Goal: Transaction & Acquisition: Purchase product/service

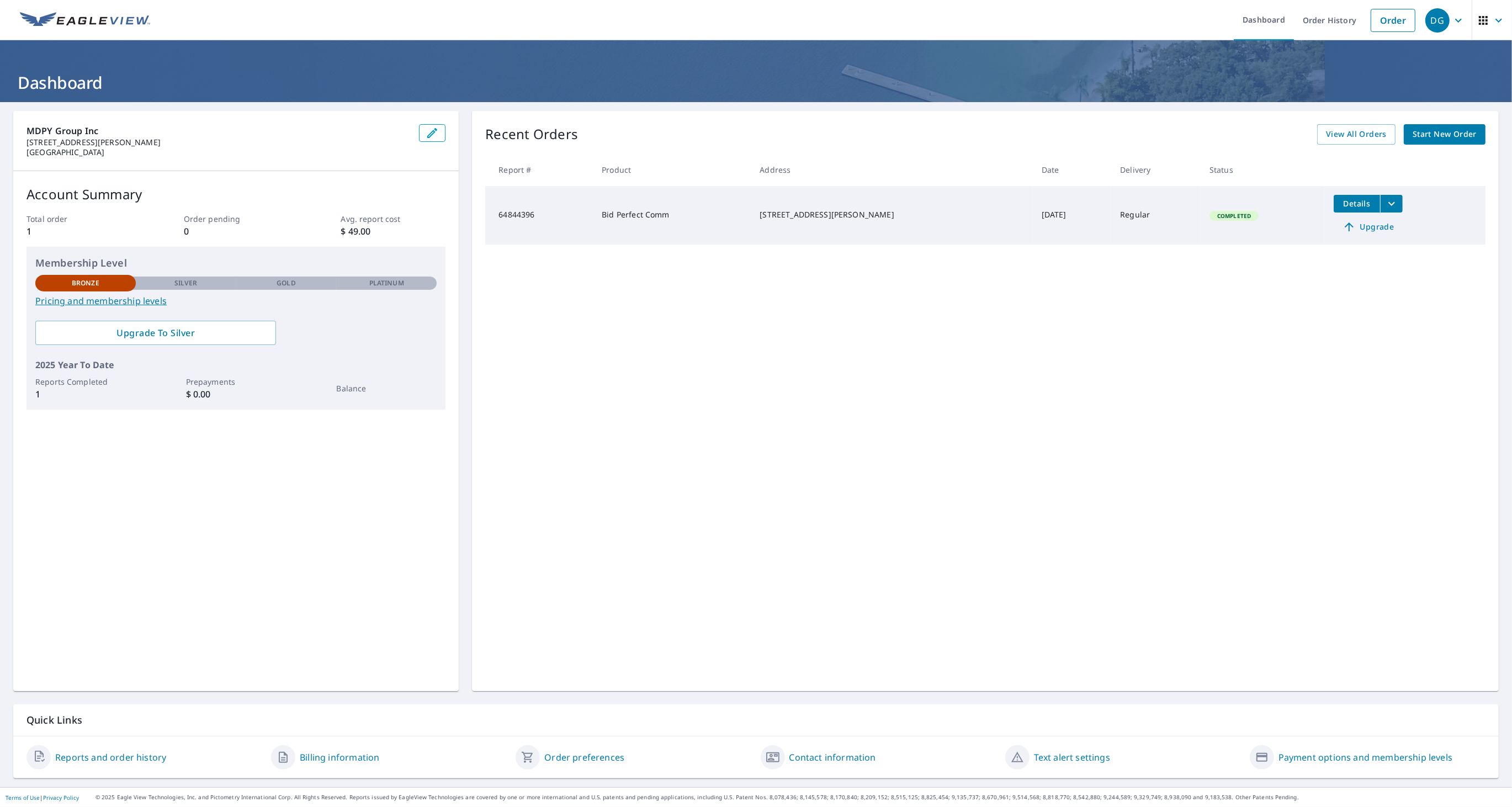
click at [1447, 130] on span "Start New Order" at bounding box center [1445, 134] width 64 height 14
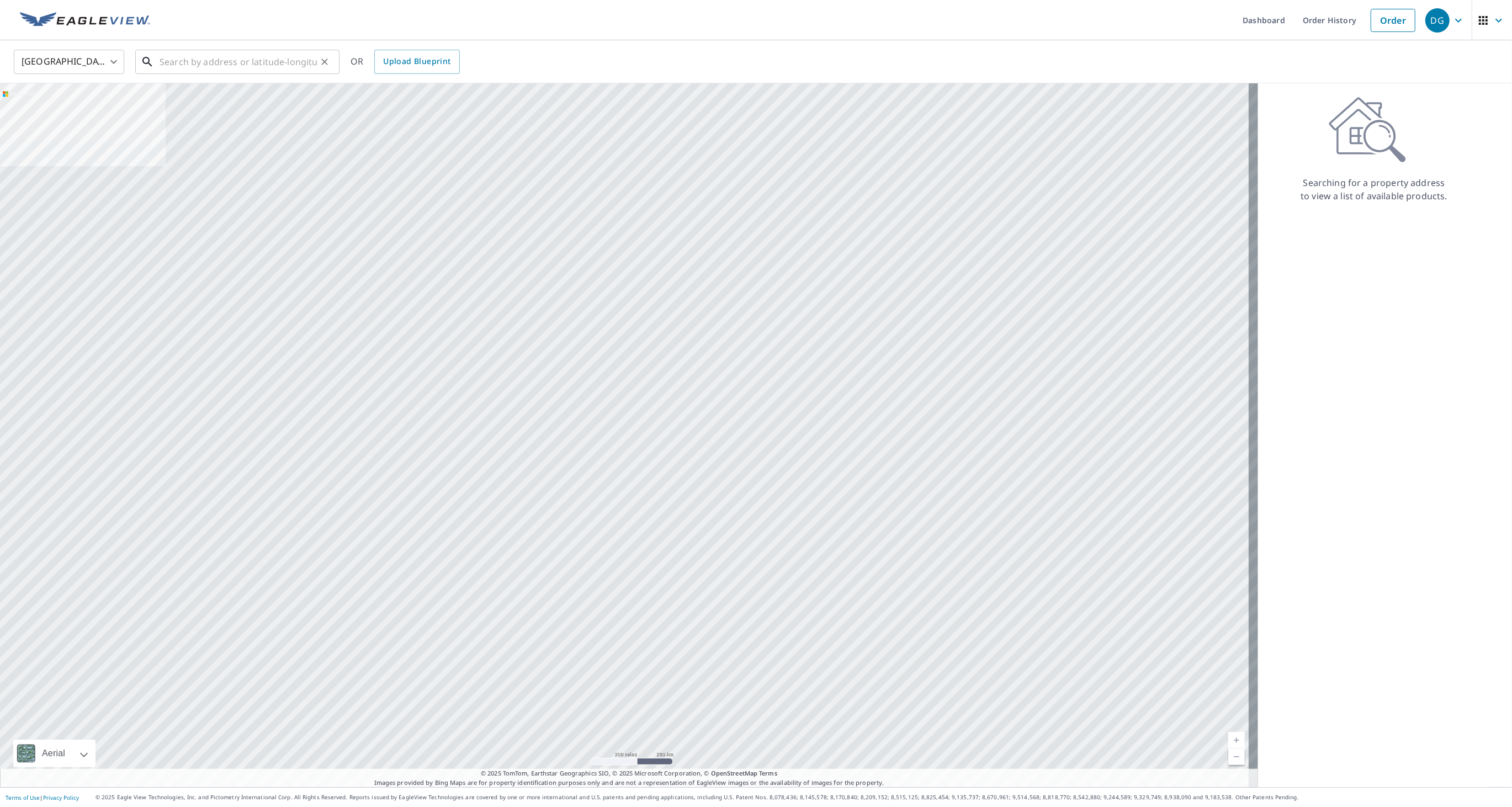
click at [199, 60] on input "text" at bounding box center [238, 61] width 157 height 31
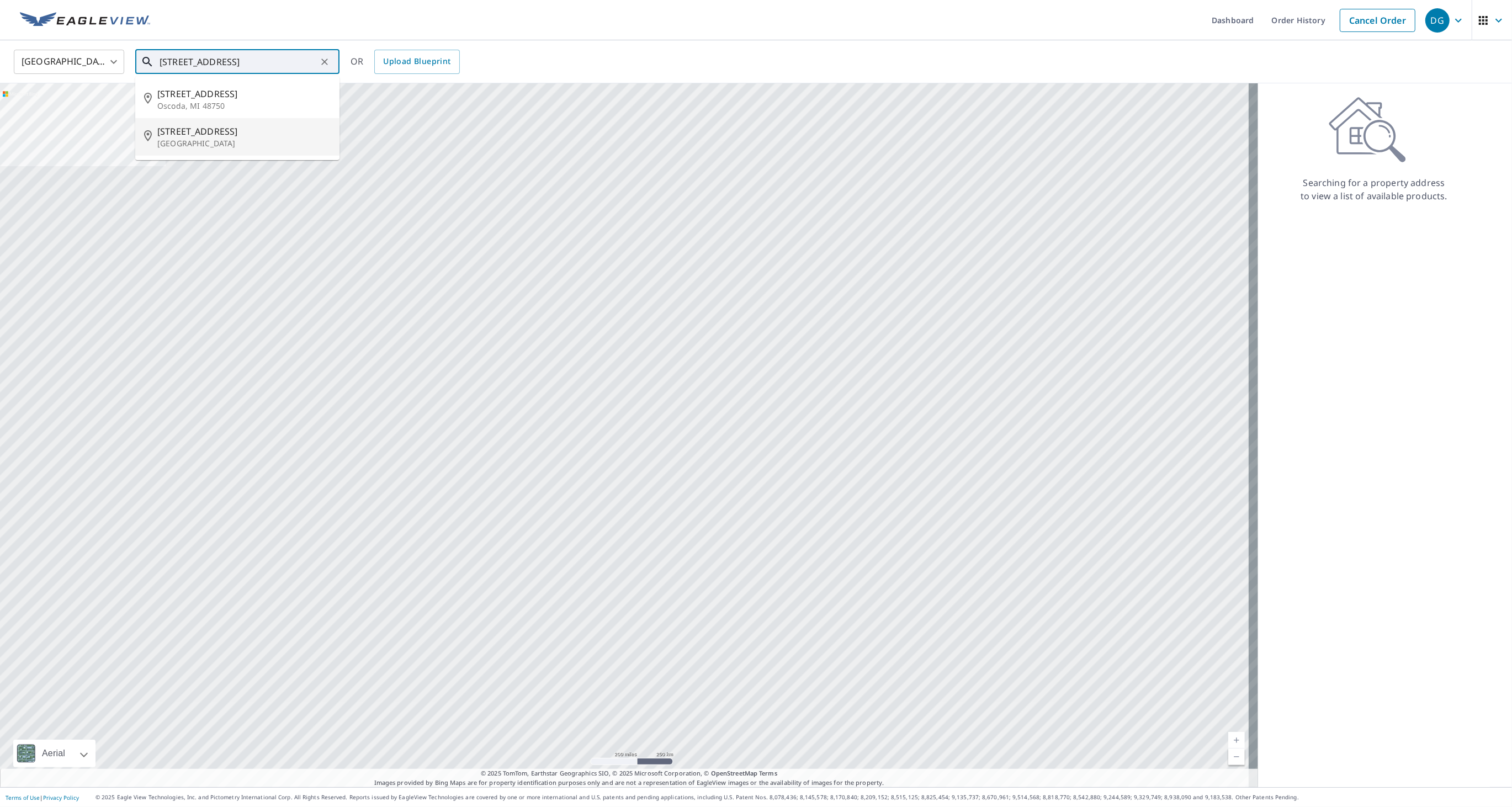
click at [253, 139] on p "[GEOGRAPHIC_DATA]" at bounding box center [243, 144] width 173 height 11
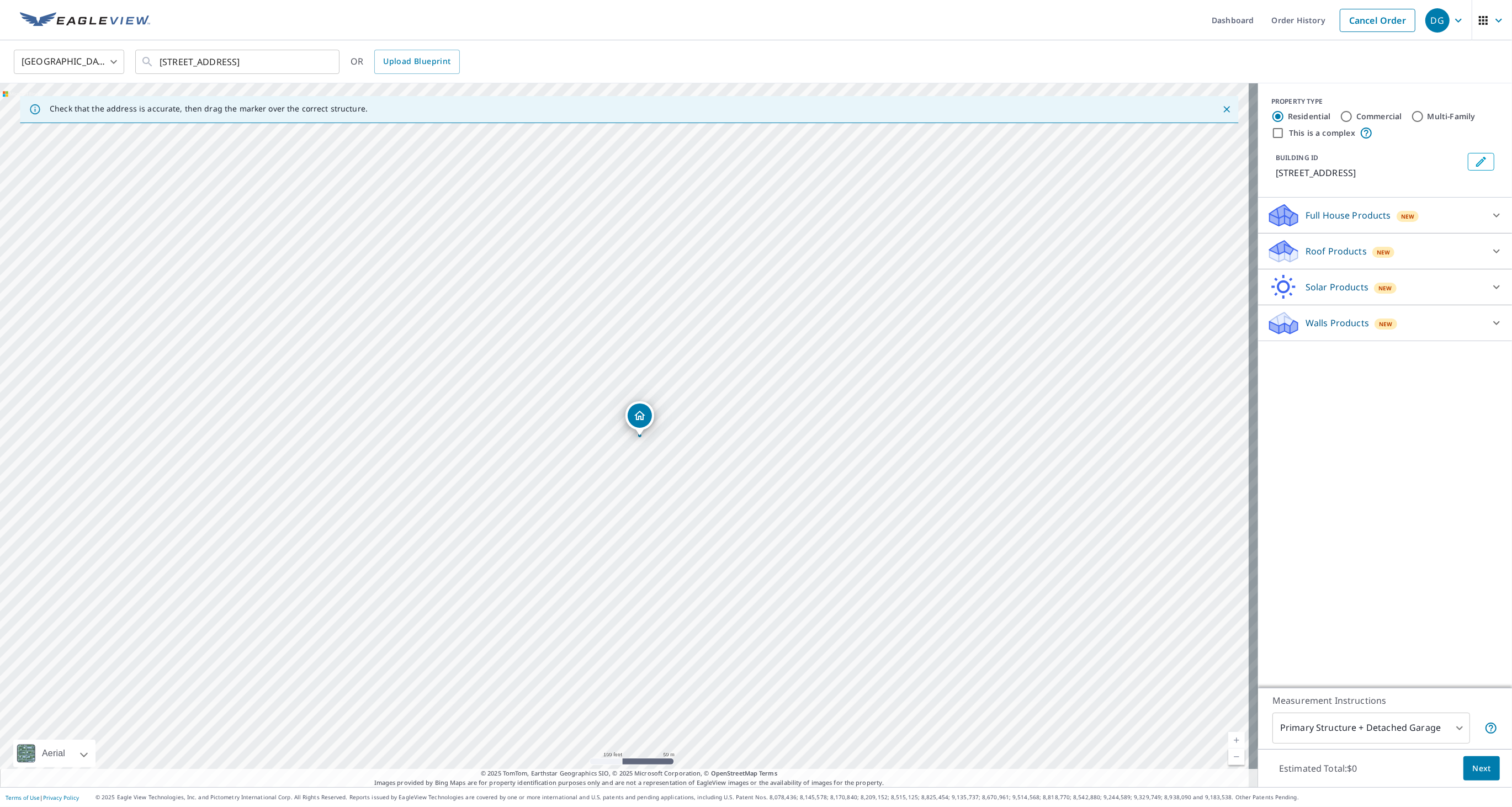
drag, startPoint x: 647, startPoint y: 420, endPoint x: 672, endPoint y: 397, distance: 34.0
click at [672, 397] on div "[STREET_ADDRESS]" at bounding box center [628, 435] width 1258 height 704
drag, startPoint x: 581, startPoint y: 454, endPoint x: 680, endPoint y: 375, distance: 126.7
click at [680, 375] on div "[STREET_ADDRESS]" at bounding box center [628, 435] width 1258 height 704
drag, startPoint x: 646, startPoint y: 484, endPoint x: 682, endPoint y: 483, distance: 36.0
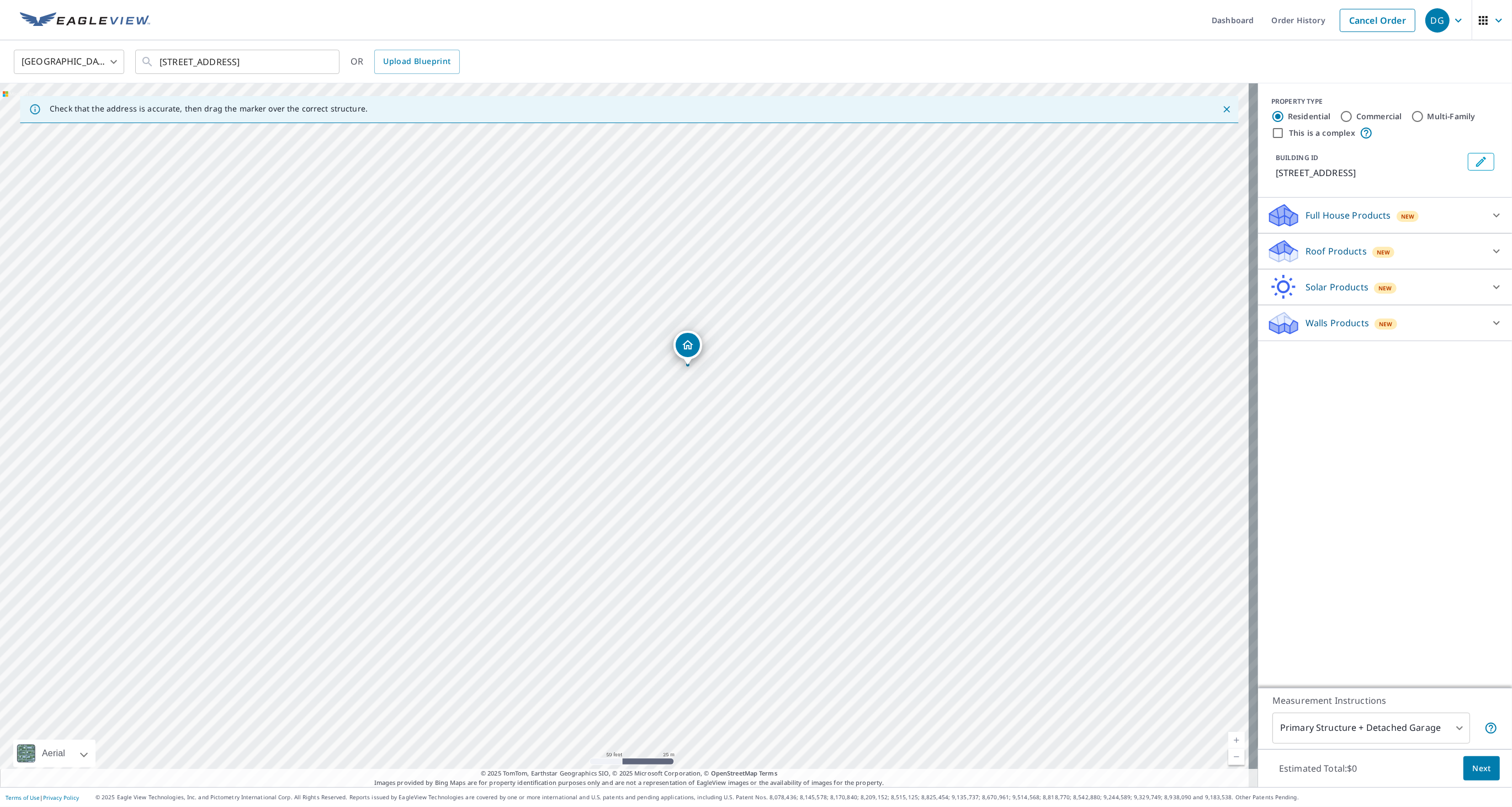
click at [682, 483] on div "[STREET_ADDRESS]" at bounding box center [628, 435] width 1258 height 704
drag, startPoint x: 741, startPoint y: 544, endPoint x: 766, endPoint y: 483, distance: 65.9
click at [766, 483] on div "[STREET_ADDRESS]" at bounding box center [628, 435] width 1258 height 704
click at [734, 444] on div "[STREET_ADDRESS]" at bounding box center [628, 435] width 1258 height 704
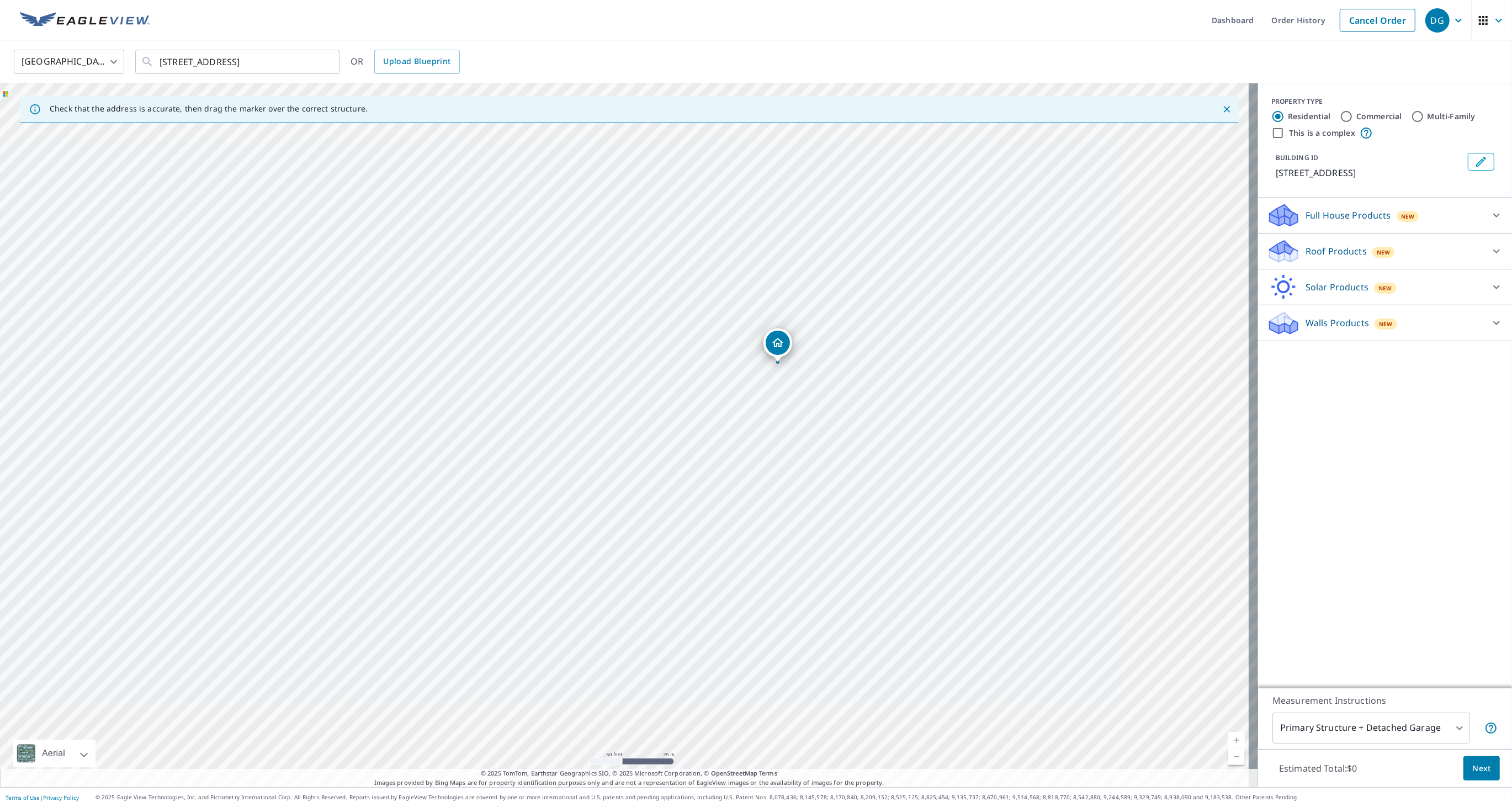
click at [734, 444] on div "[STREET_ADDRESS]" at bounding box center [628, 435] width 1258 height 704
drag, startPoint x: 612, startPoint y: 505, endPoint x: 617, endPoint y: 494, distance: 12.1
click at [617, 494] on div "[STREET_ADDRESS]" at bounding box center [628, 435] width 1258 height 704
click at [599, 475] on div "[STREET_ADDRESS]" at bounding box center [628, 435] width 1258 height 704
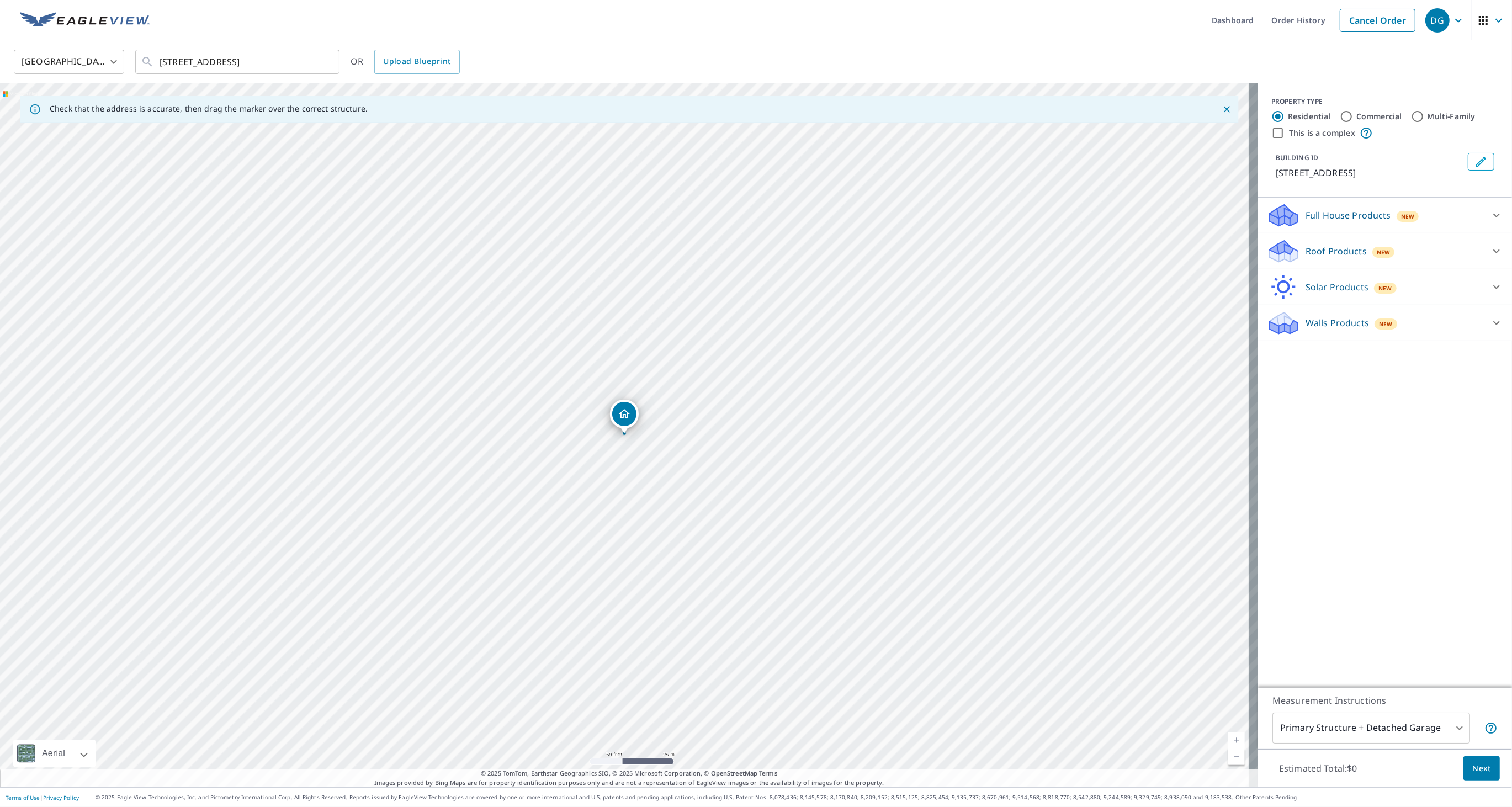
click at [593, 498] on div "[STREET_ADDRESS]" at bounding box center [628, 435] width 1258 height 704
click at [575, 516] on div "[STREET_ADDRESS]" at bounding box center [628, 435] width 1258 height 704
drag, startPoint x: 762, startPoint y: 506, endPoint x: 797, endPoint y: 340, distance: 169.6
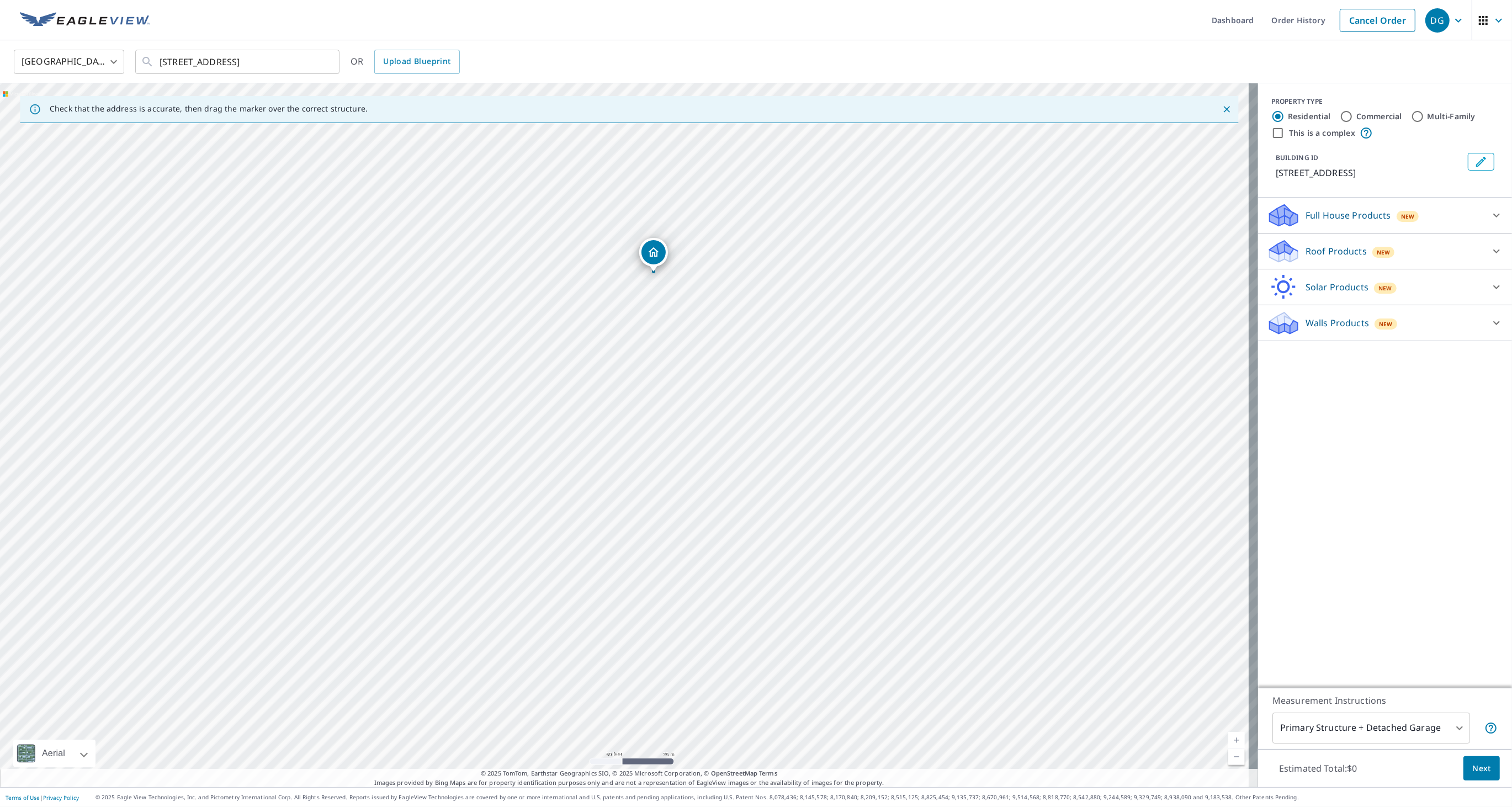
click at [797, 340] on div "[STREET_ADDRESS]" at bounding box center [628, 435] width 1258 height 704
click at [650, 347] on div "[STREET_ADDRESS]" at bounding box center [628, 435] width 1258 height 704
drag, startPoint x: 600, startPoint y: 491, endPoint x: 599, endPoint y: 412, distance: 79.0
click at [603, 485] on div "[STREET_ADDRESS]" at bounding box center [628, 435] width 1258 height 704
drag, startPoint x: 628, startPoint y: 380, endPoint x: 627, endPoint y: 445, distance: 65.0
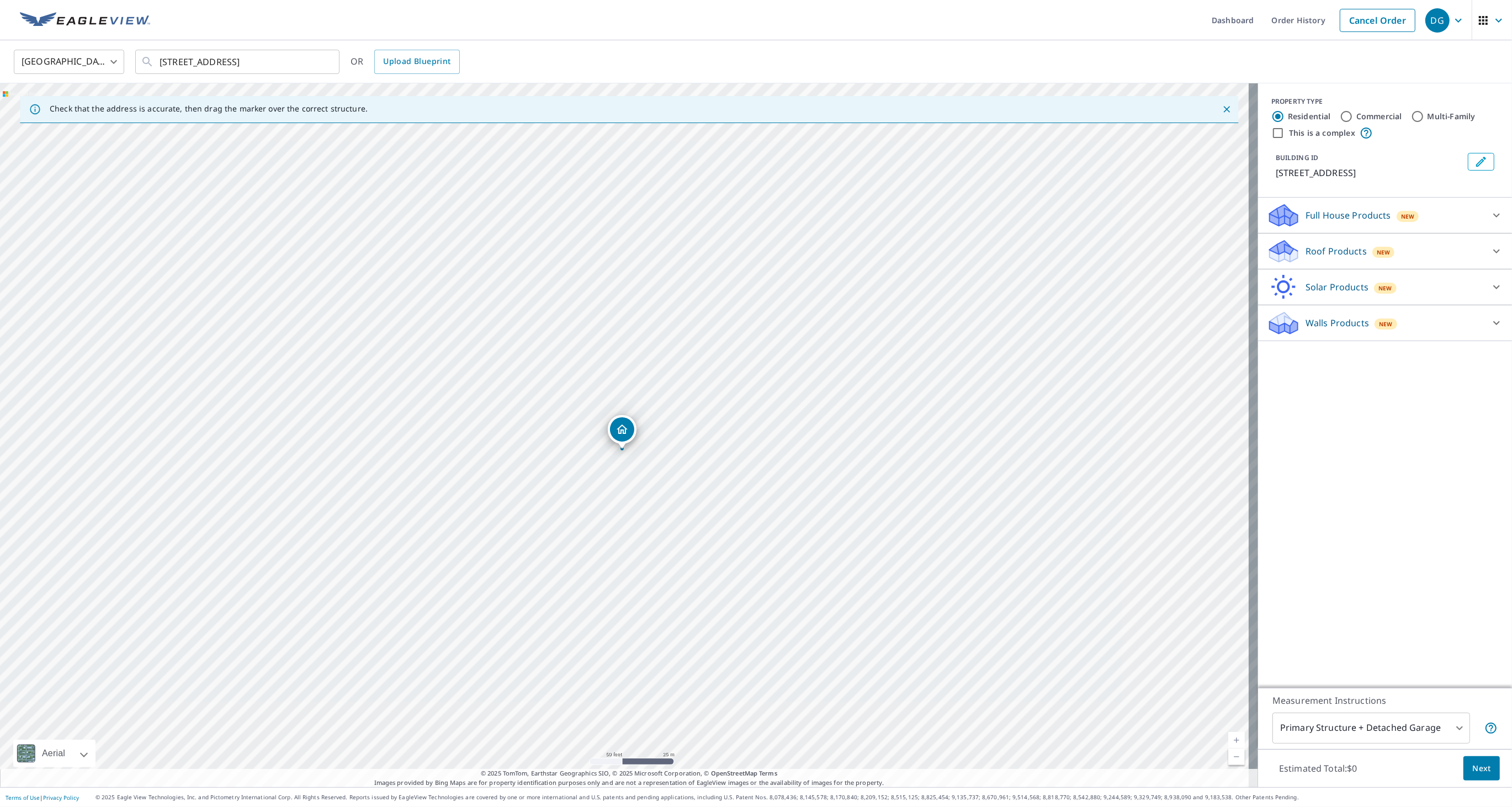
drag, startPoint x: 623, startPoint y: 418, endPoint x: 621, endPoint y: 433, distance: 15.1
drag, startPoint x: 621, startPoint y: 415, endPoint x: 583, endPoint y: 418, distance: 38.1
drag, startPoint x: 699, startPoint y: 365, endPoint x: 726, endPoint y: 414, distance: 55.9
click at [726, 414] on div "[STREET_ADDRESS]" at bounding box center [628, 435] width 1258 height 704
drag, startPoint x: 685, startPoint y: 533, endPoint x: 696, endPoint y: 469, distance: 64.9
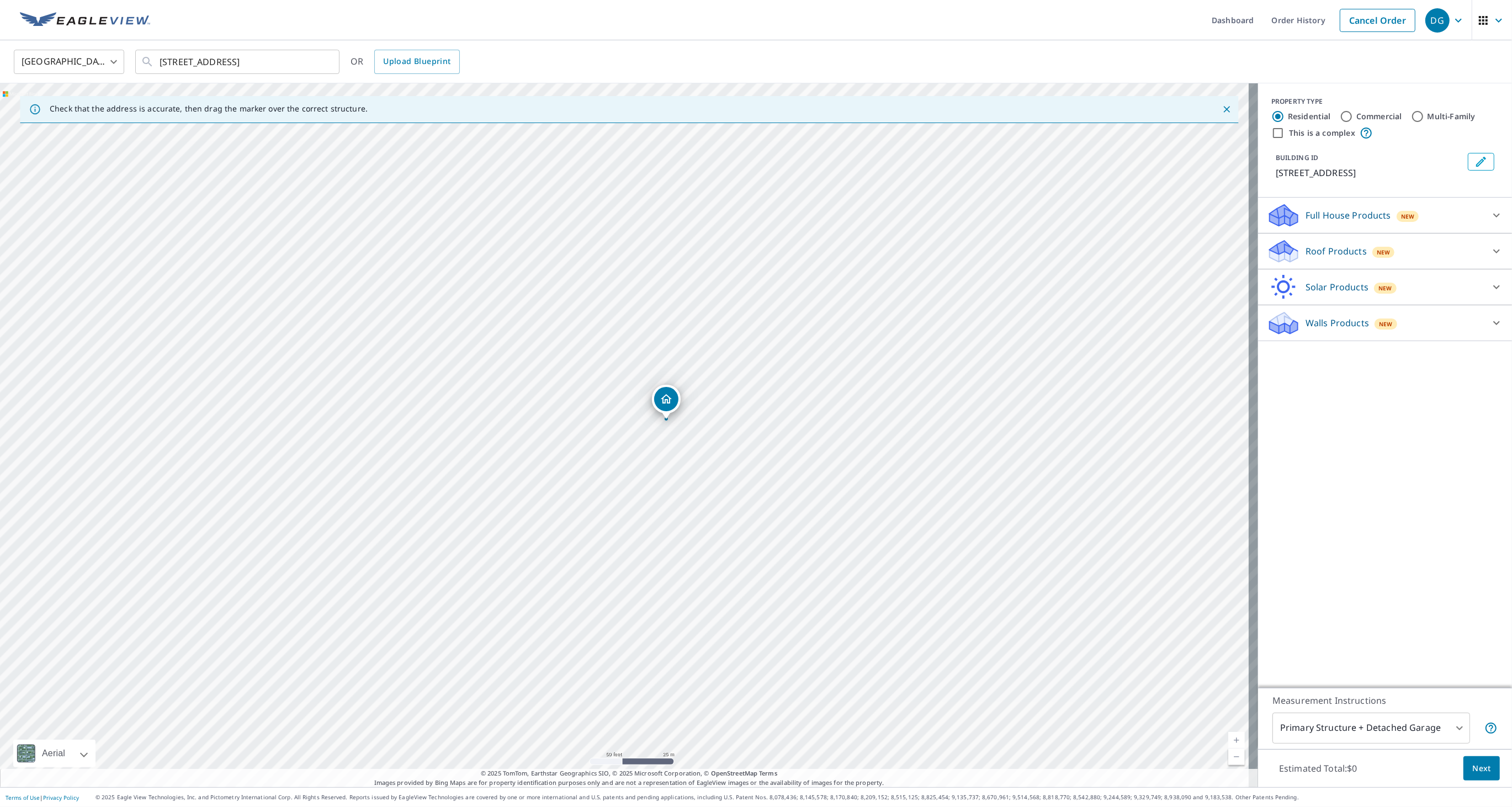
click at [696, 469] on div "[STREET_ADDRESS]" at bounding box center [628, 435] width 1258 height 704
drag, startPoint x: 780, startPoint y: 541, endPoint x: 906, endPoint y: 586, distance: 133.8
click at [906, 586] on div "[STREET_ADDRESS]" at bounding box center [628, 435] width 1258 height 704
drag, startPoint x: 604, startPoint y: 301, endPoint x: 697, endPoint y: 486, distance: 207.1
click at [697, 486] on div "[STREET_ADDRESS]" at bounding box center [628, 435] width 1258 height 704
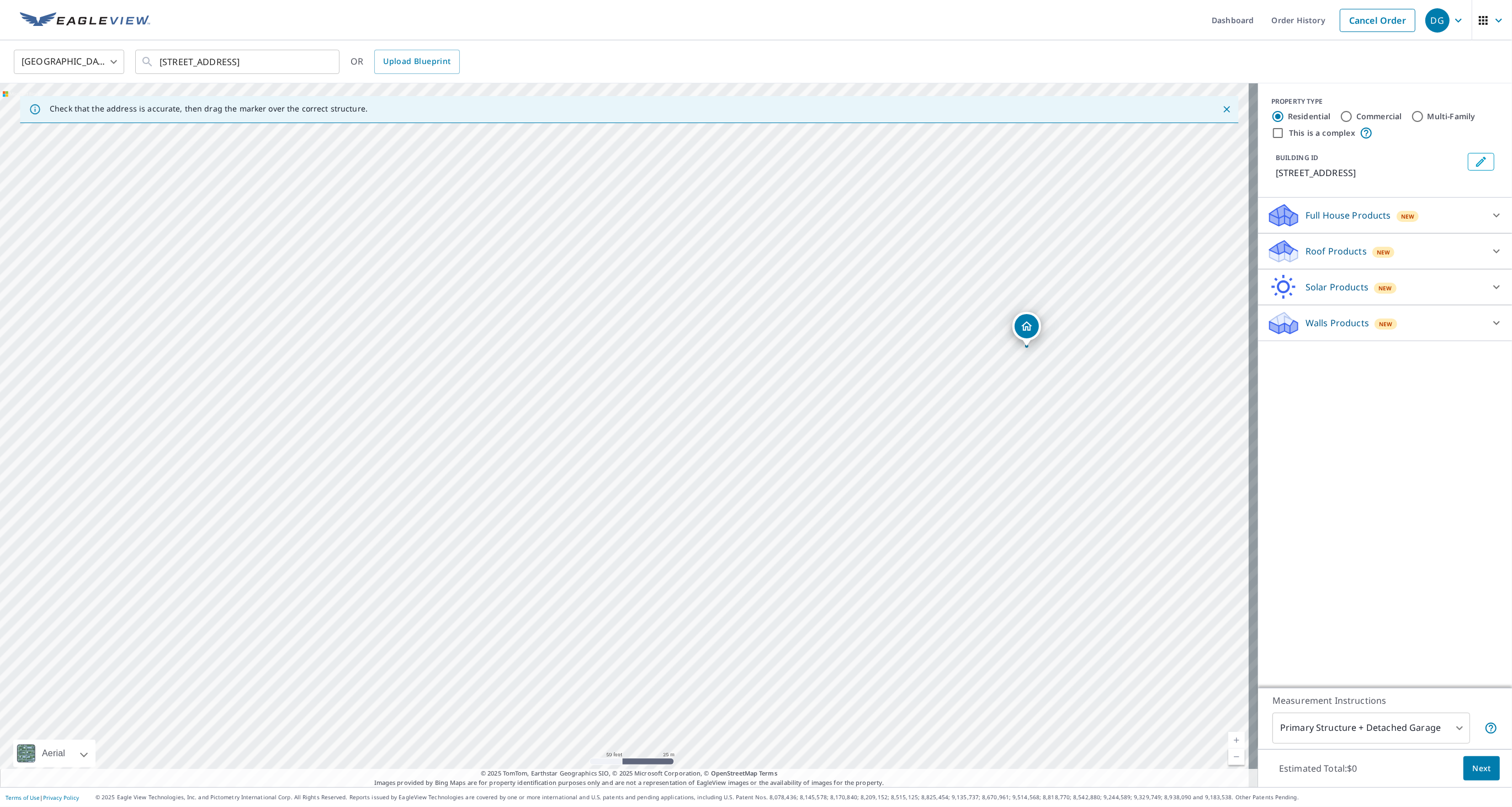
drag, startPoint x: 963, startPoint y: 549, endPoint x: 1002, endPoint y: 282, distance: 269.8
click at [1002, 282] on div "[STREET_ADDRESS]" at bounding box center [628, 435] width 1258 height 704
drag, startPoint x: 425, startPoint y: 276, endPoint x: 235, endPoint y: 276, distance: 190.0
click at [235, 276] on div "[STREET_ADDRESS]" at bounding box center [628, 435] width 1258 height 704
drag, startPoint x: 656, startPoint y: 325, endPoint x: 628, endPoint y: 333, distance: 29.1
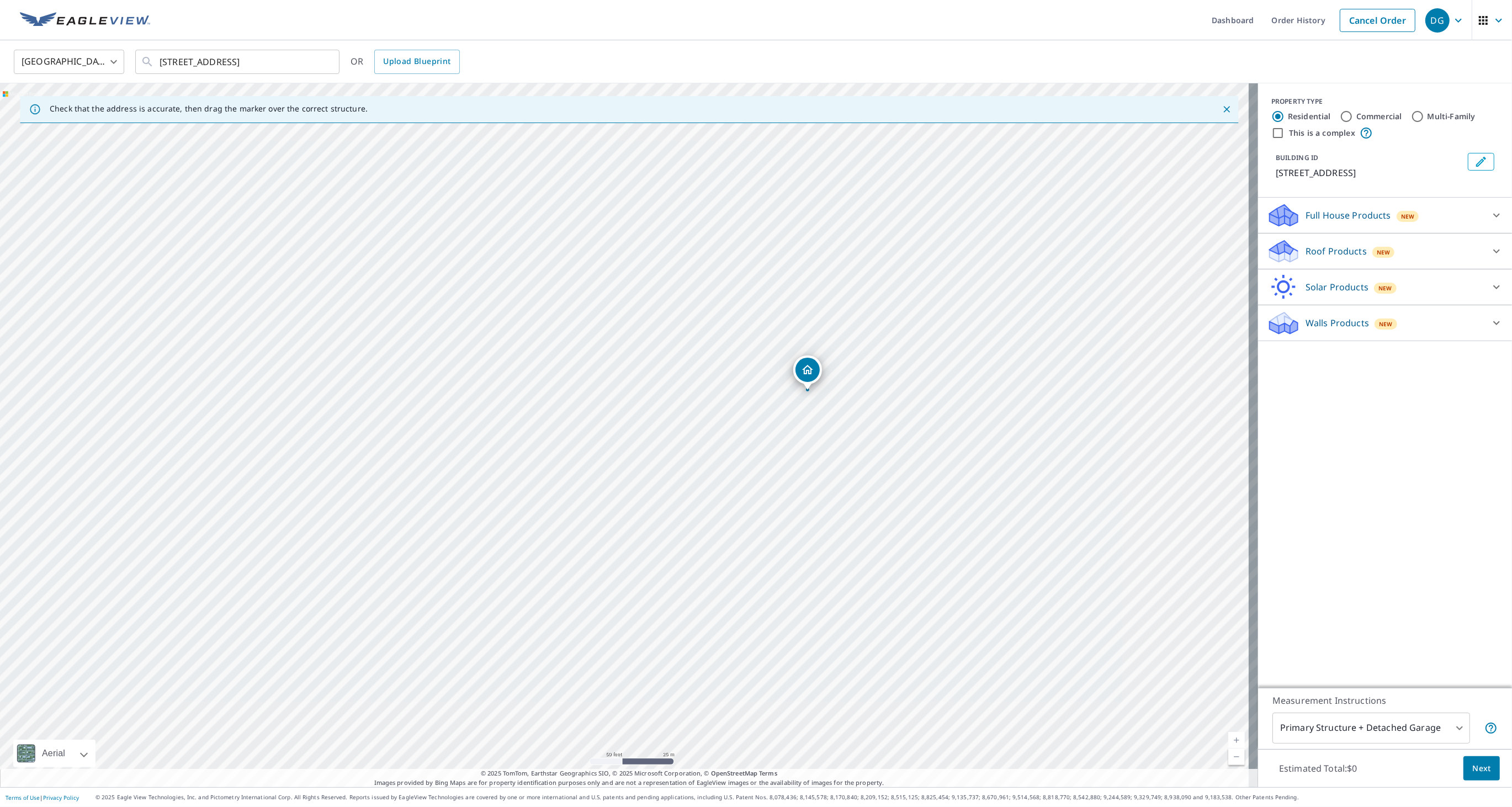
click at [626, 334] on div "[STREET_ADDRESS]" at bounding box center [628, 435] width 1258 height 704
drag, startPoint x: 182, startPoint y: 60, endPoint x: 144, endPoint y: 62, distance: 38.1
click at [144, 62] on div "[STREET_ADDRESS] ​" at bounding box center [237, 61] width 204 height 24
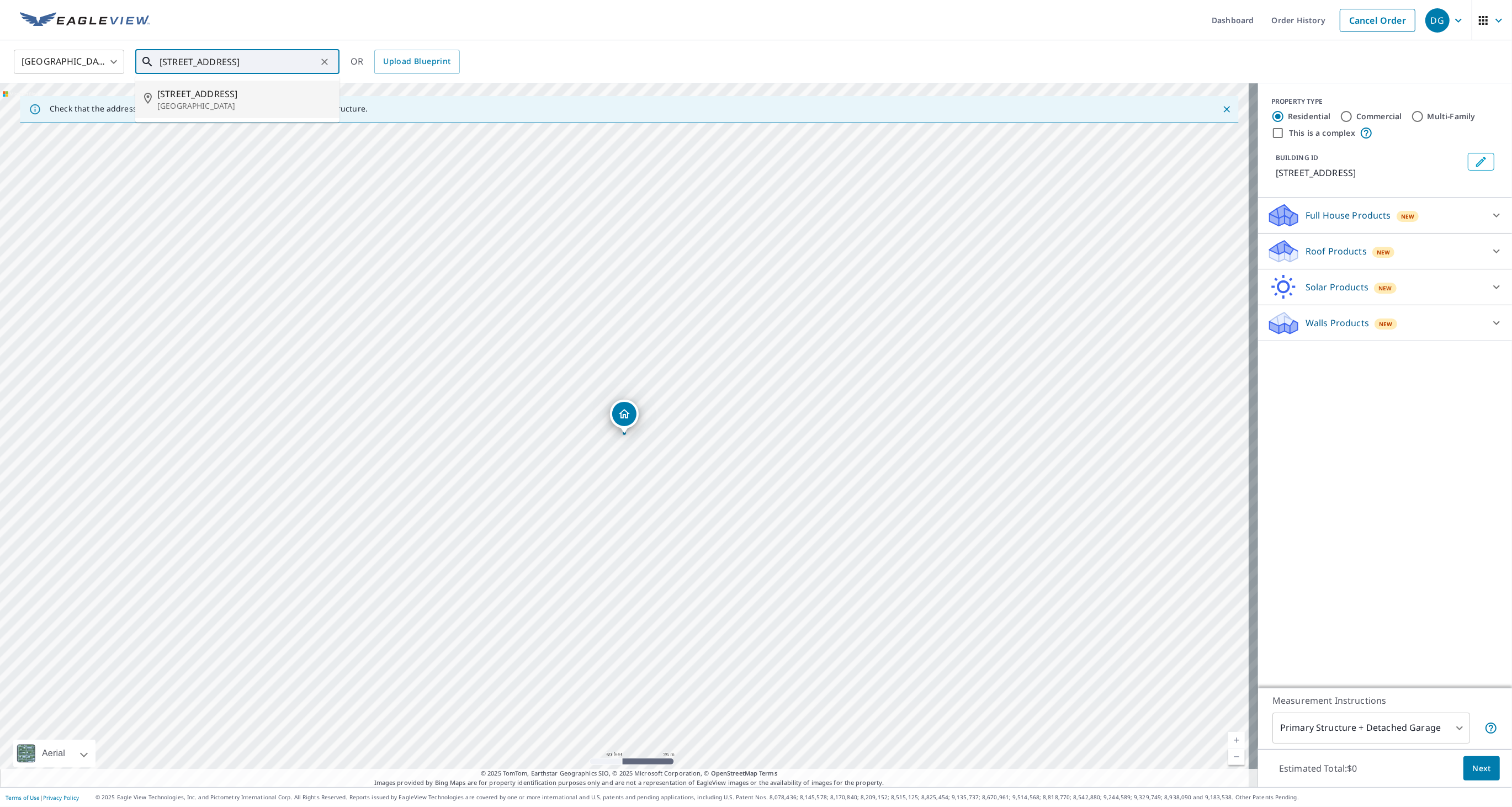
click at [256, 87] on span "[STREET_ADDRESS]" at bounding box center [243, 93] width 173 height 13
type input "[STREET_ADDRESS]"
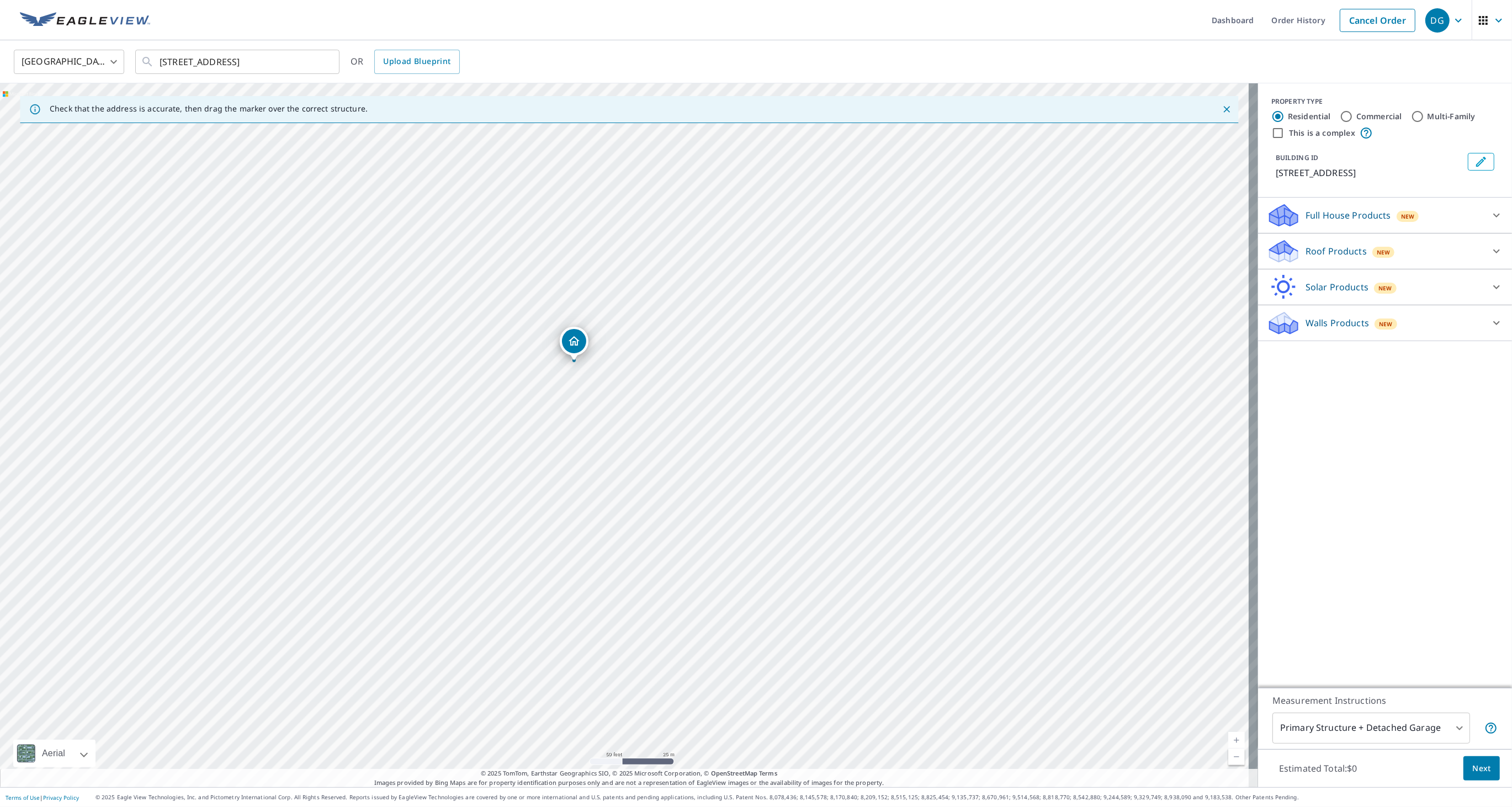
drag, startPoint x: 859, startPoint y: 570, endPoint x: 809, endPoint y: 497, distance: 88.5
click at [809, 497] on div "[STREET_ADDRESS]" at bounding box center [628, 435] width 1258 height 704
drag, startPoint x: 808, startPoint y: 498, endPoint x: 741, endPoint y: 456, distance: 79.1
click at [744, 455] on div "[STREET_ADDRESS]" at bounding box center [628, 435] width 1258 height 704
drag, startPoint x: 691, startPoint y: 303, endPoint x: 915, endPoint y: 255, distance: 229.1
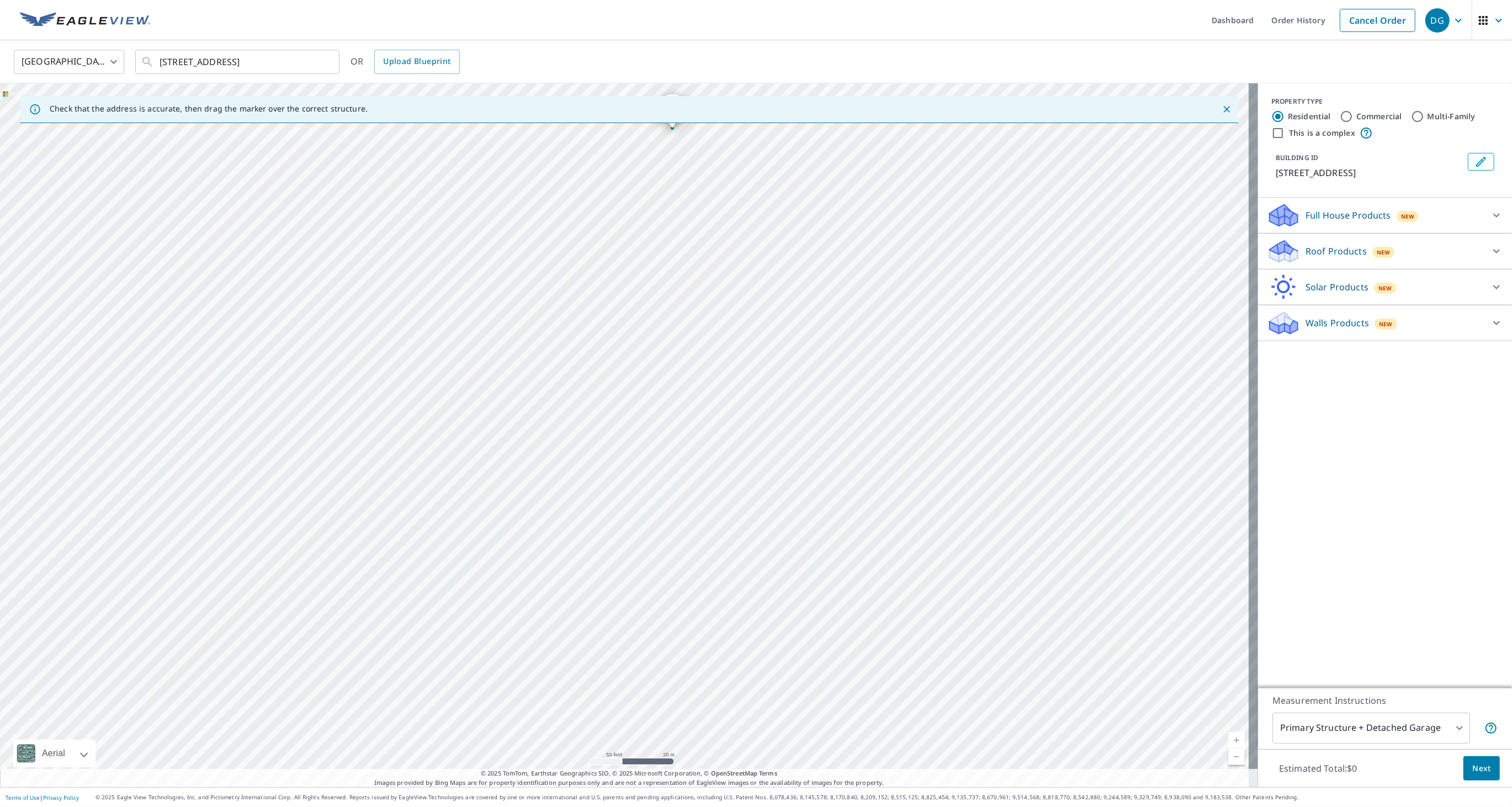
click at [915, 255] on div "[STREET_ADDRESS]" at bounding box center [628, 435] width 1258 height 704
drag, startPoint x: 712, startPoint y: 342, endPoint x: 1084, endPoint y: 795, distance: 586.2
click at [1088, 806] on div "Dashboard Order History Cancel Order DG [GEOGRAPHIC_DATA] [GEOGRAPHIC_DATA] ​ […" at bounding box center [756, 404] width 1512 height 807
click at [702, 429] on div "[STREET_ADDRESS]" at bounding box center [628, 435] width 1258 height 704
drag, startPoint x: 751, startPoint y: 428, endPoint x: 755, endPoint y: 439, distance: 11.7
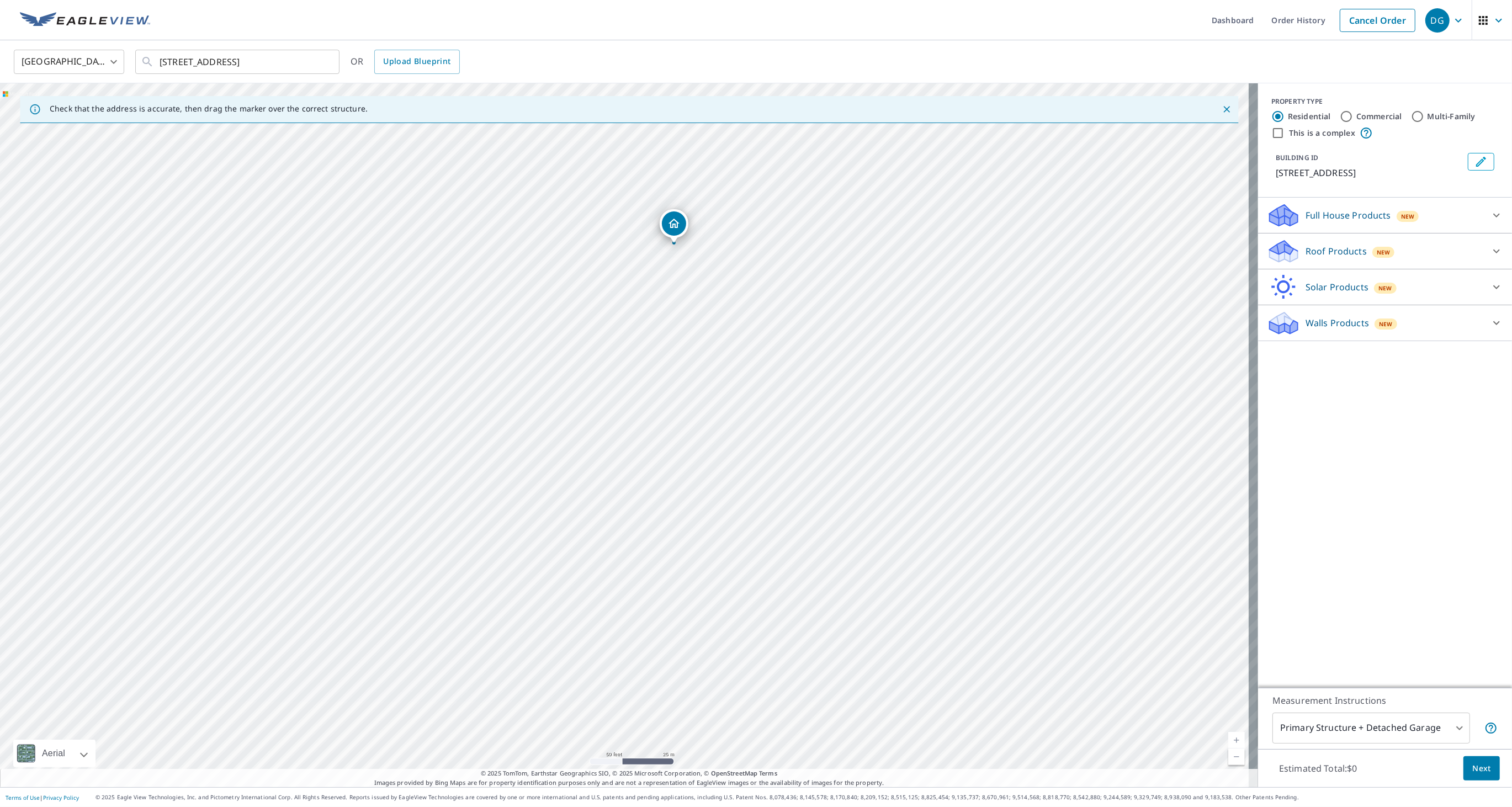
click at [755, 439] on div "[STREET_ADDRESS]" at bounding box center [628, 435] width 1258 height 704
drag, startPoint x: 909, startPoint y: 456, endPoint x: 900, endPoint y: 437, distance: 21.0
click at [900, 437] on div "[STREET_ADDRESS]" at bounding box center [628, 435] width 1258 height 704
drag, startPoint x: 900, startPoint y: 437, endPoint x: 889, endPoint y: 414, distance: 25.5
click at [889, 414] on div "[STREET_ADDRESS]" at bounding box center [628, 435] width 1258 height 704
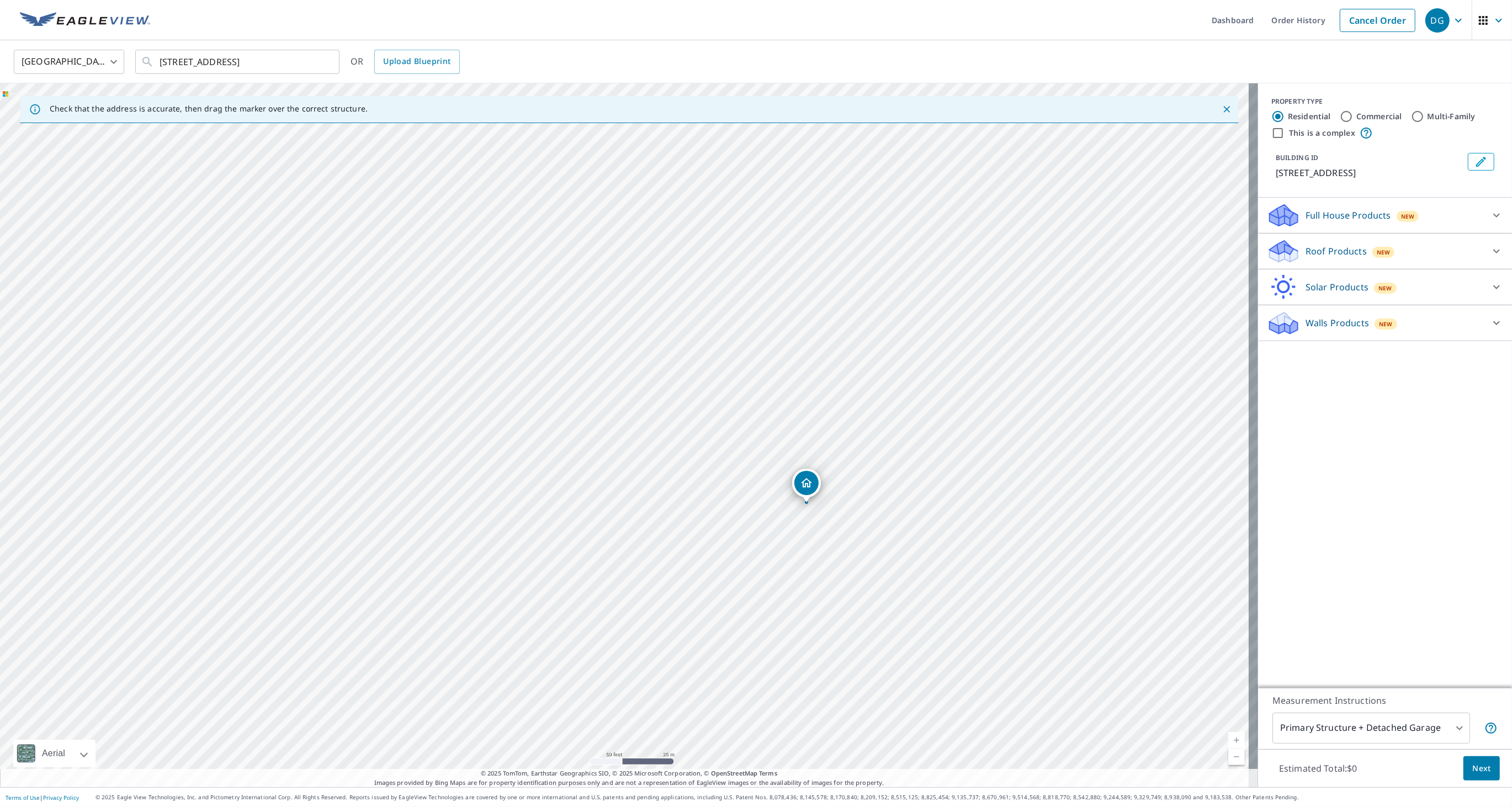
drag, startPoint x: 865, startPoint y: 376, endPoint x: 1011, endPoint y: 710, distance: 364.5
click at [1011, 710] on div "[STREET_ADDRESS]" at bounding box center [628, 435] width 1258 height 704
click at [715, 259] on div "[STREET_ADDRESS]" at bounding box center [628, 435] width 1258 height 704
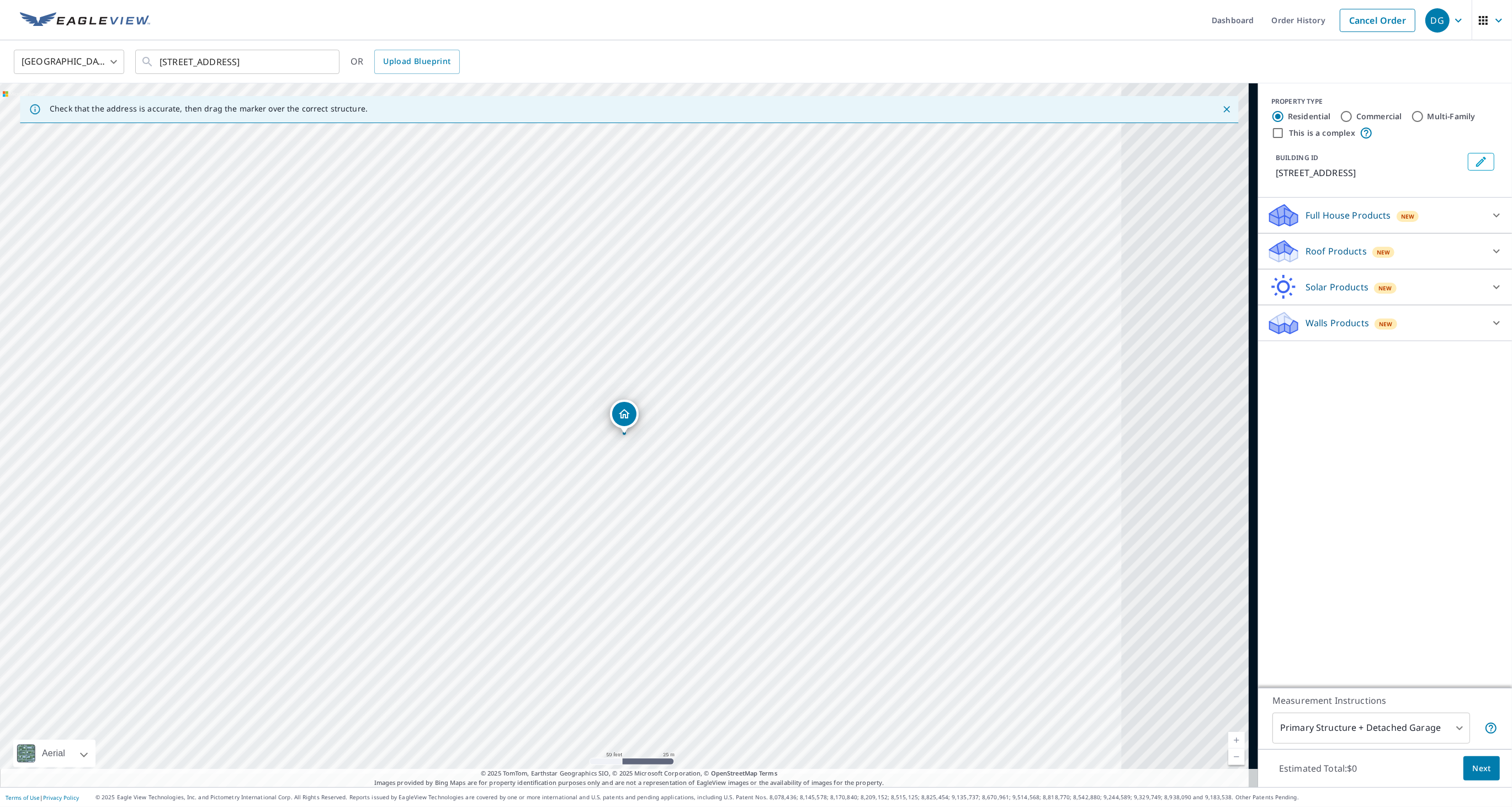
click at [717, 260] on div "[STREET_ADDRESS]" at bounding box center [628, 435] width 1258 height 704
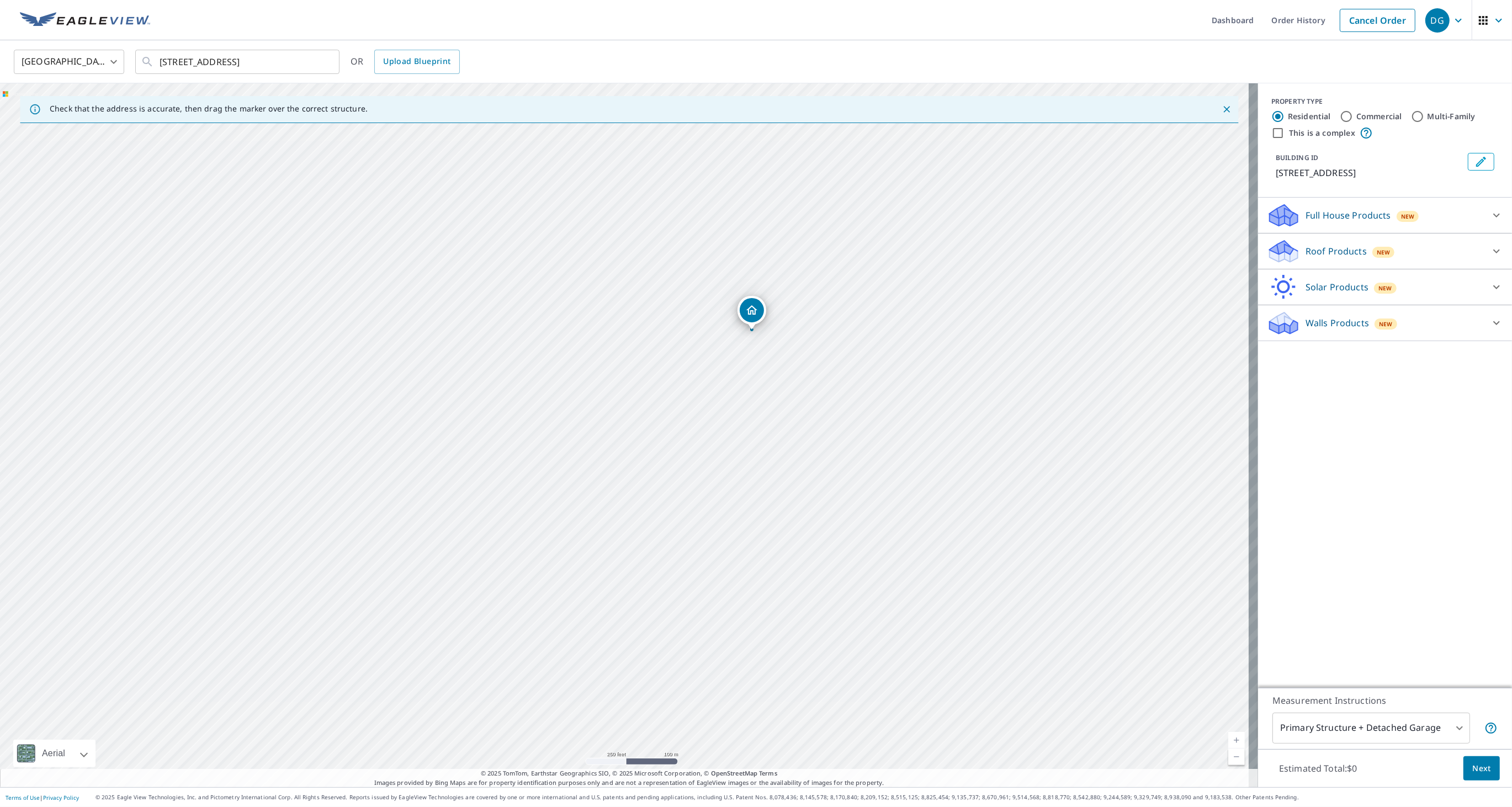
drag, startPoint x: 763, startPoint y: 446, endPoint x: 805, endPoint y: 394, distance: 66.8
click at [805, 394] on div "[STREET_ADDRESS]" at bounding box center [628, 435] width 1258 height 704
click at [241, 52] on input "[STREET_ADDRESS]" at bounding box center [238, 61] width 157 height 31
